Goal: Task Accomplishment & Management: Use online tool/utility

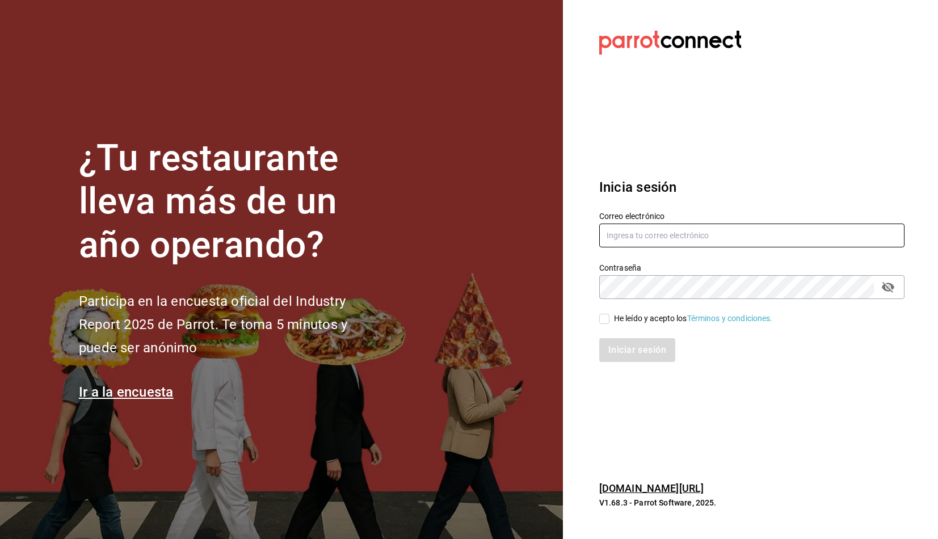
type input "[PERSON_NAME][EMAIL_ADDRESS][PERSON_NAME][DOMAIN_NAME]"
click at [600, 316] on input "He leído y acepto los Términos y condiciones." at bounding box center [604, 319] width 10 height 10
checkbox input "true"
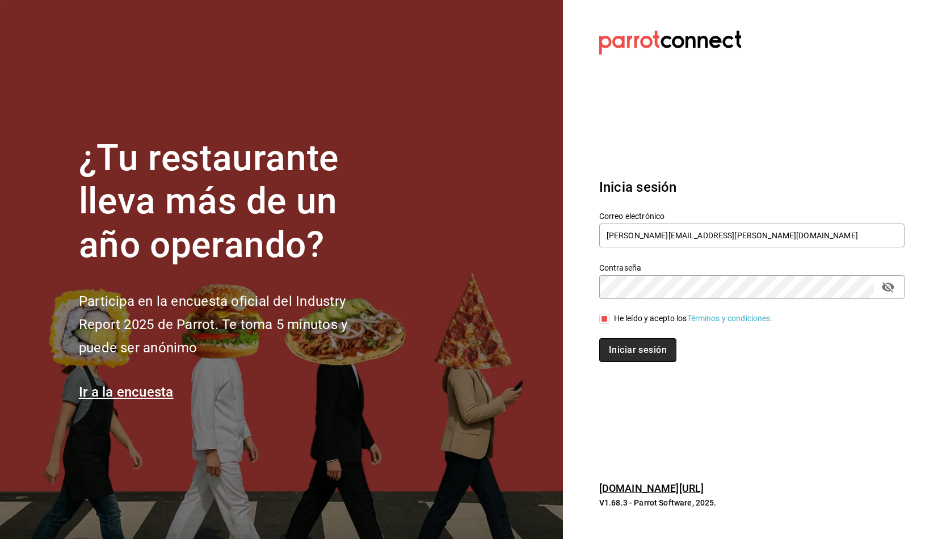
click at [634, 351] on button "Iniciar sesión" at bounding box center [637, 350] width 77 height 24
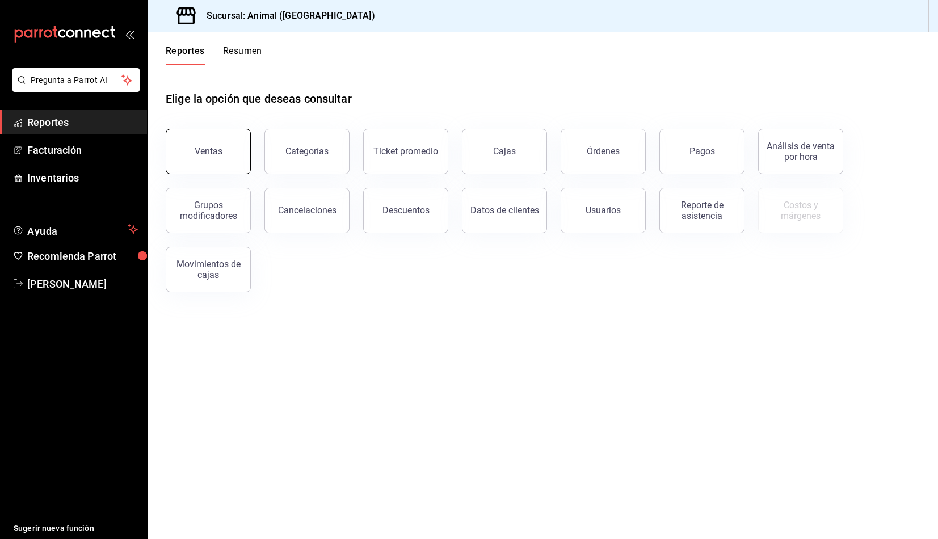
click at [204, 159] on button "Ventas" at bounding box center [208, 151] width 85 height 45
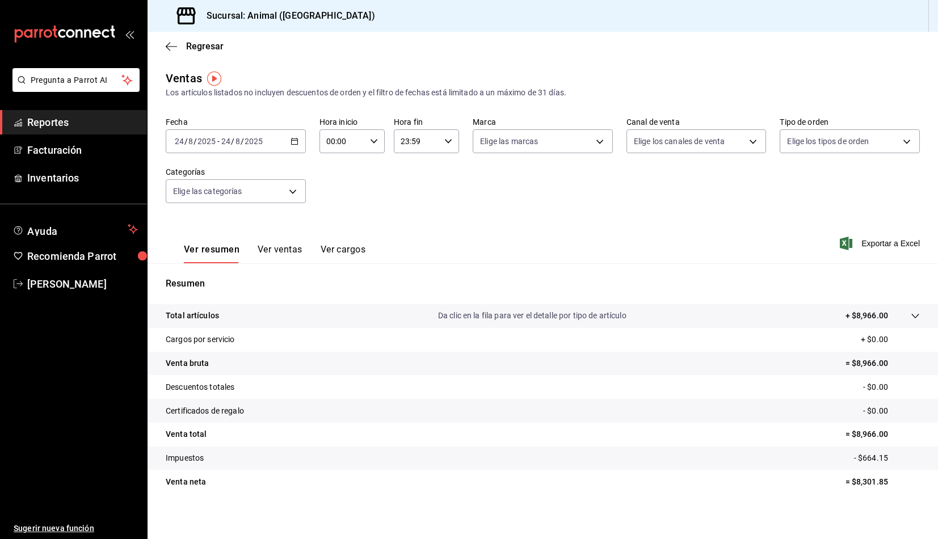
click at [279, 148] on div "2025-08-24 24 / 8 / 2025 - 2025-08-24 24 / 8 / 2025" at bounding box center [236, 141] width 140 height 24
click at [207, 275] on span "Rango de fechas" at bounding box center [219, 278] width 88 height 12
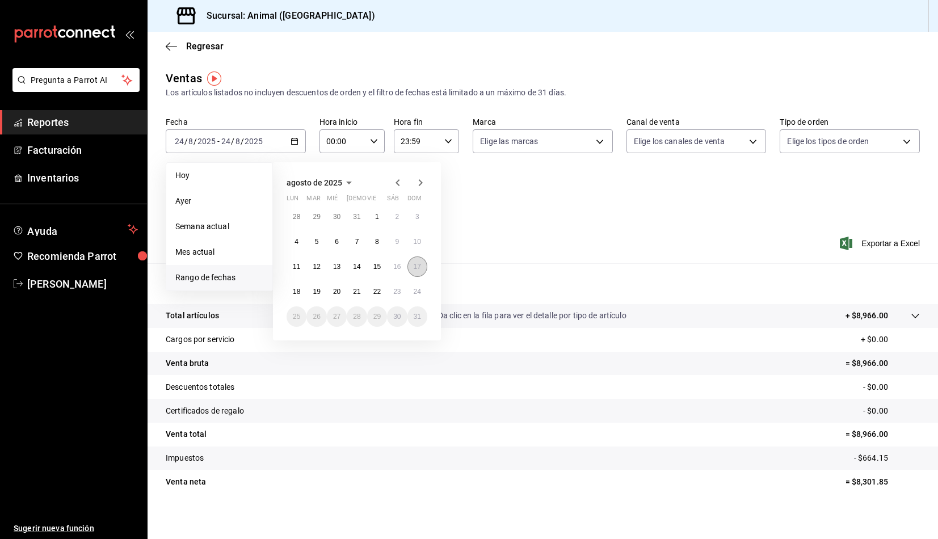
click at [411, 265] on button "17" at bounding box center [417, 267] width 20 height 20
click at [416, 289] on abbr "24" at bounding box center [417, 292] width 7 height 8
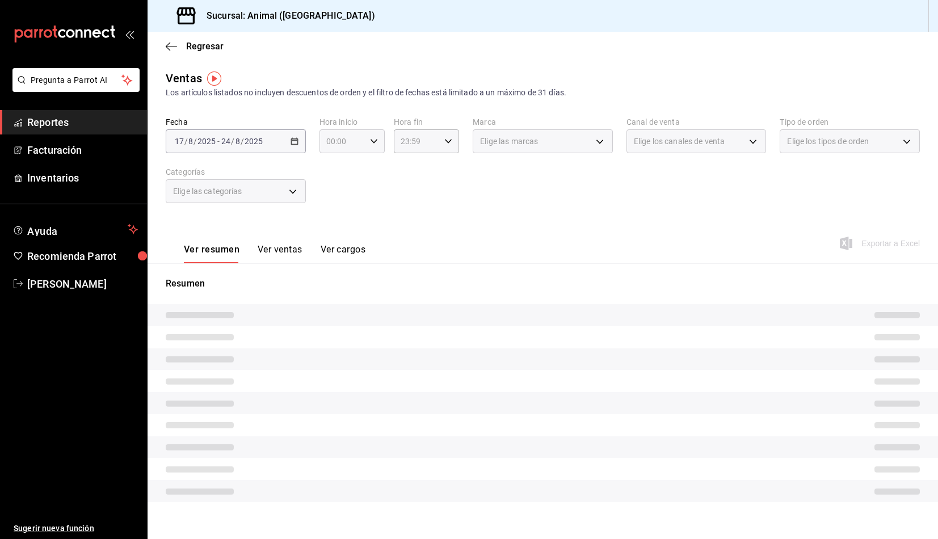
click at [364, 139] on div "00:00 Hora inicio" at bounding box center [352, 141] width 65 height 24
click at [334, 186] on button "05" at bounding box center [334, 193] width 28 height 23
type input "05:00"
click at [327, 192] on span "05" at bounding box center [333, 192] width 14 height 9
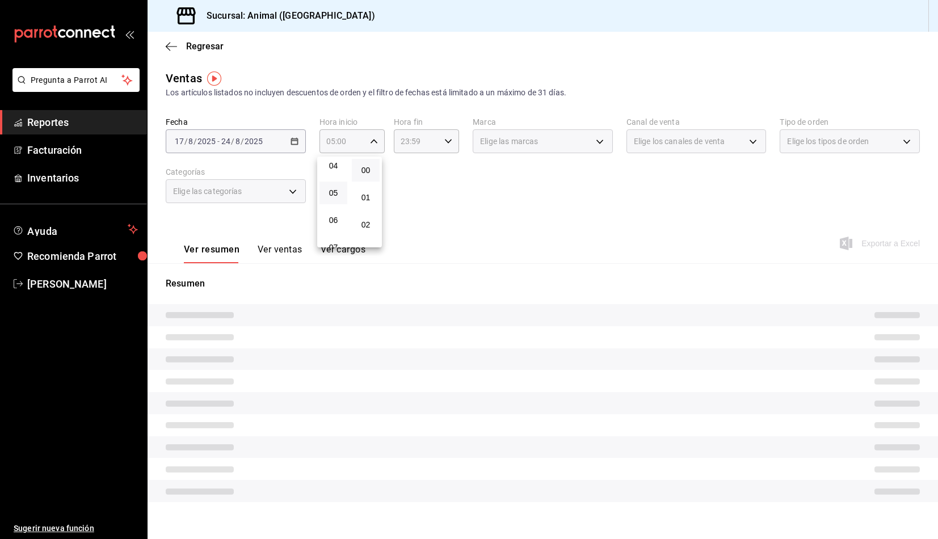
click at [426, 133] on div at bounding box center [469, 269] width 938 height 539
click at [440, 145] on div "23:59 Hora fin" at bounding box center [426, 141] width 65 height 24
click at [409, 188] on button "05" at bounding box center [407, 197] width 28 height 23
type input "05:59"
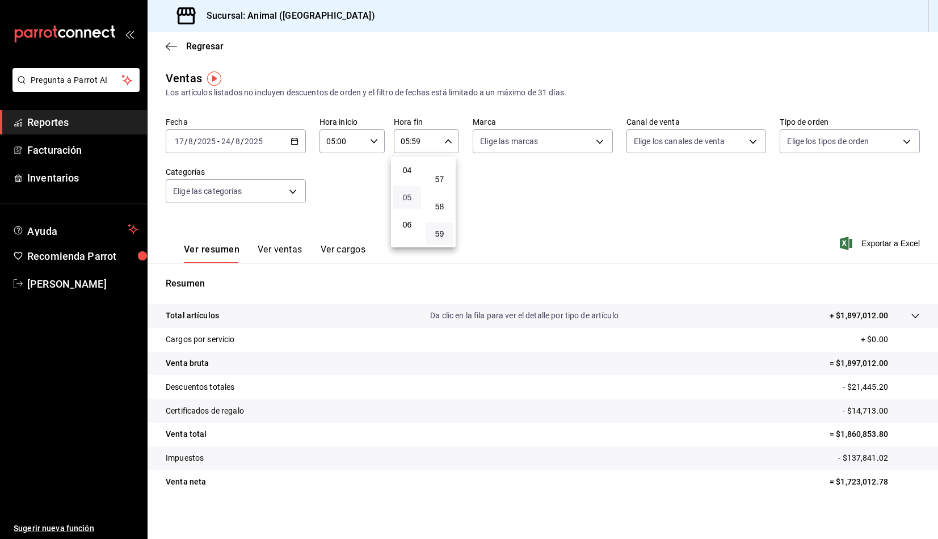
click at [406, 199] on span "05" at bounding box center [407, 197] width 14 height 9
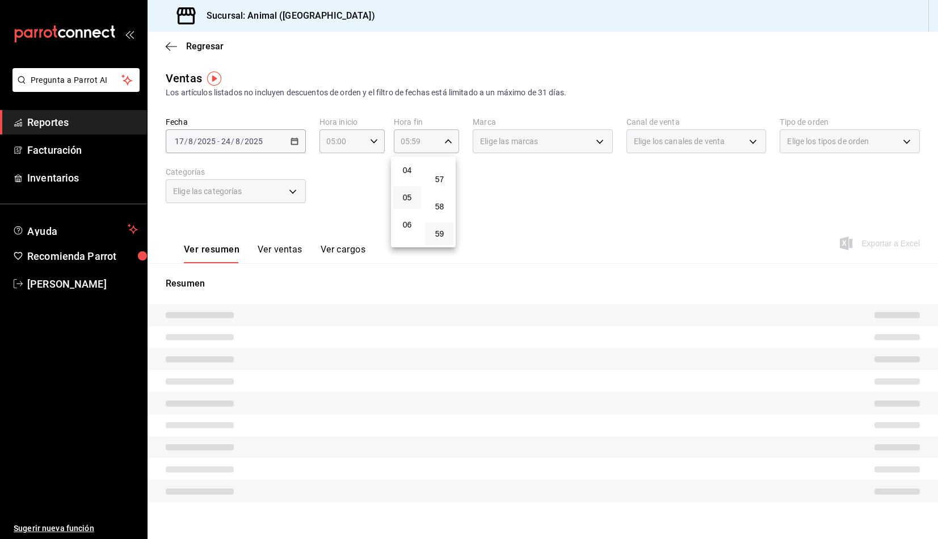
click at [657, 256] on div at bounding box center [469, 269] width 938 height 539
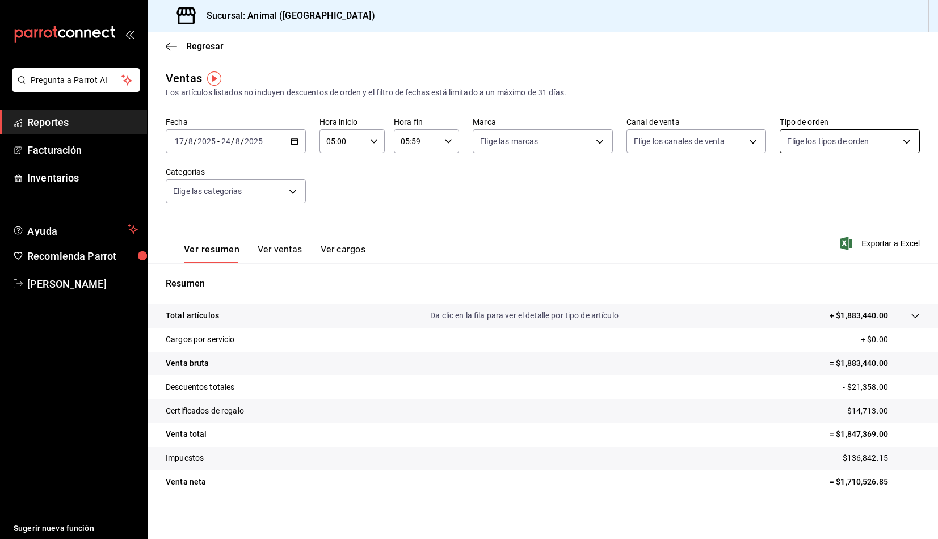
click at [901, 153] on body "Pregunta a Parrot AI Reportes Facturación Inventarios Ayuda Recomienda Parrot L…" at bounding box center [469, 269] width 938 height 539
click at [743, 213] on div at bounding box center [469, 269] width 938 height 539
click at [840, 249] on icon "button" at bounding box center [846, 244] width 12 height 14
